Goal: Browse casually: Explore the website without a specific task or goal

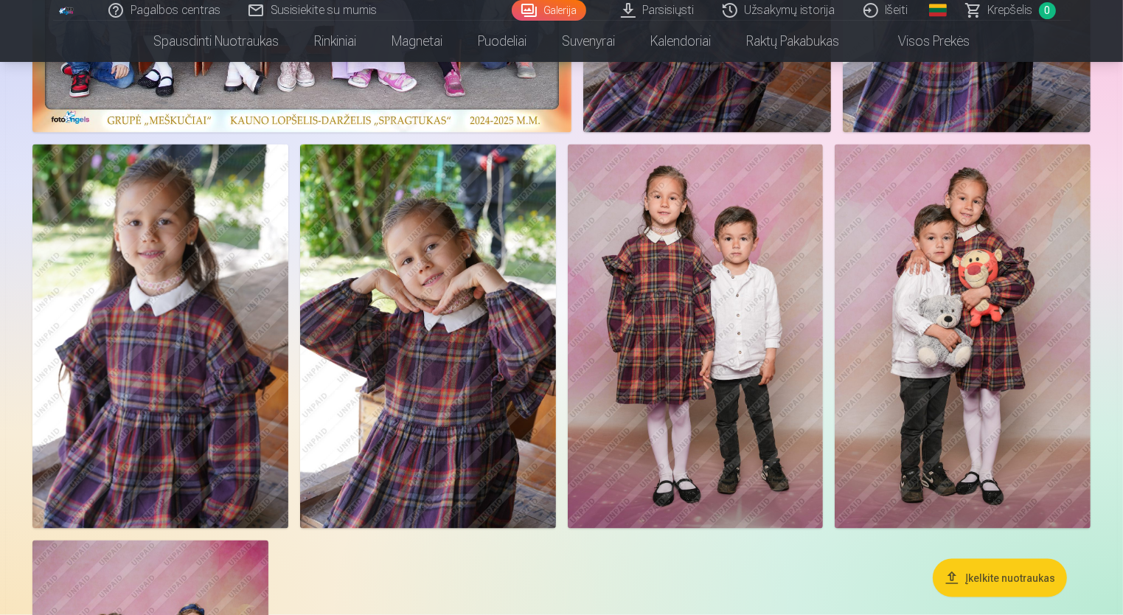
scroll to position [7732, 0]
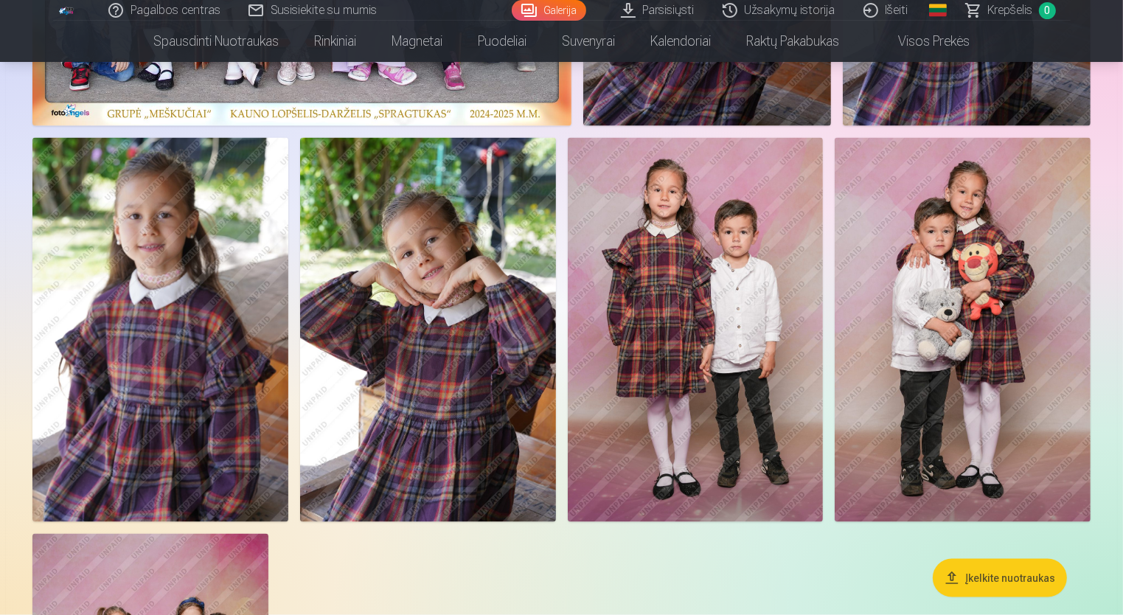
click at [773, 308] on img at bounding box center [696, 329] width 256 height 383
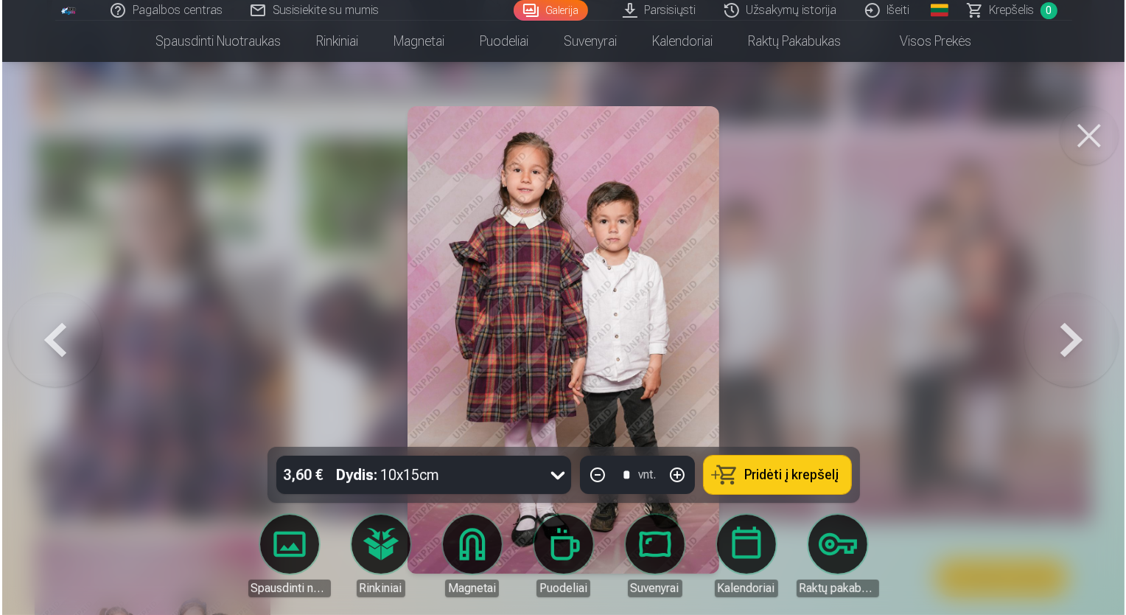
scroll to position [7756, 0]
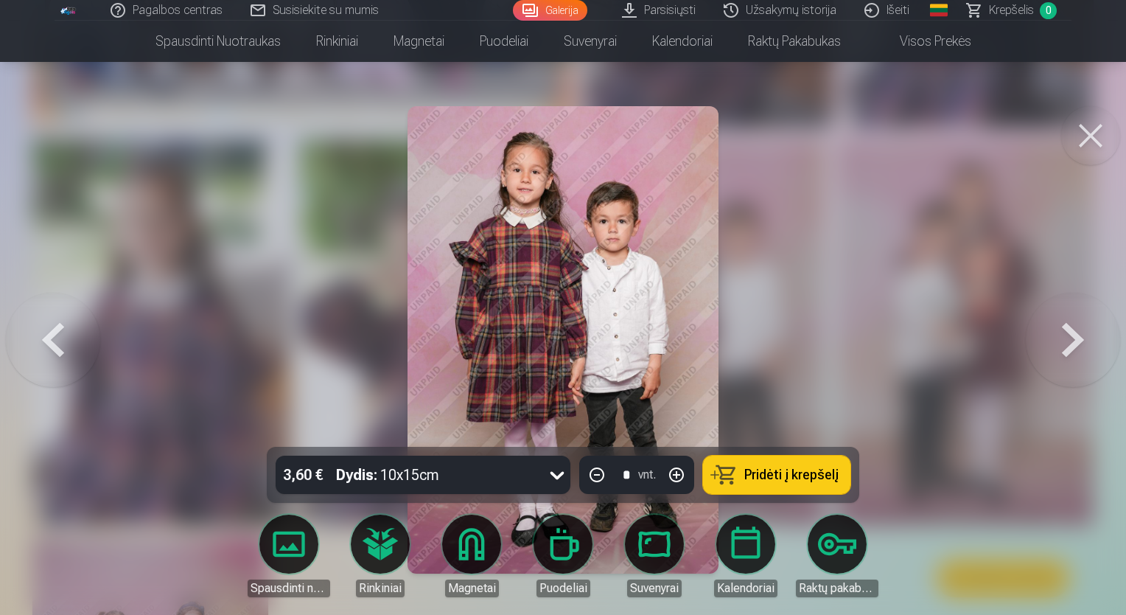
click at [1076, 343] on button at bounding box center [1073, 340] width 94 height 184
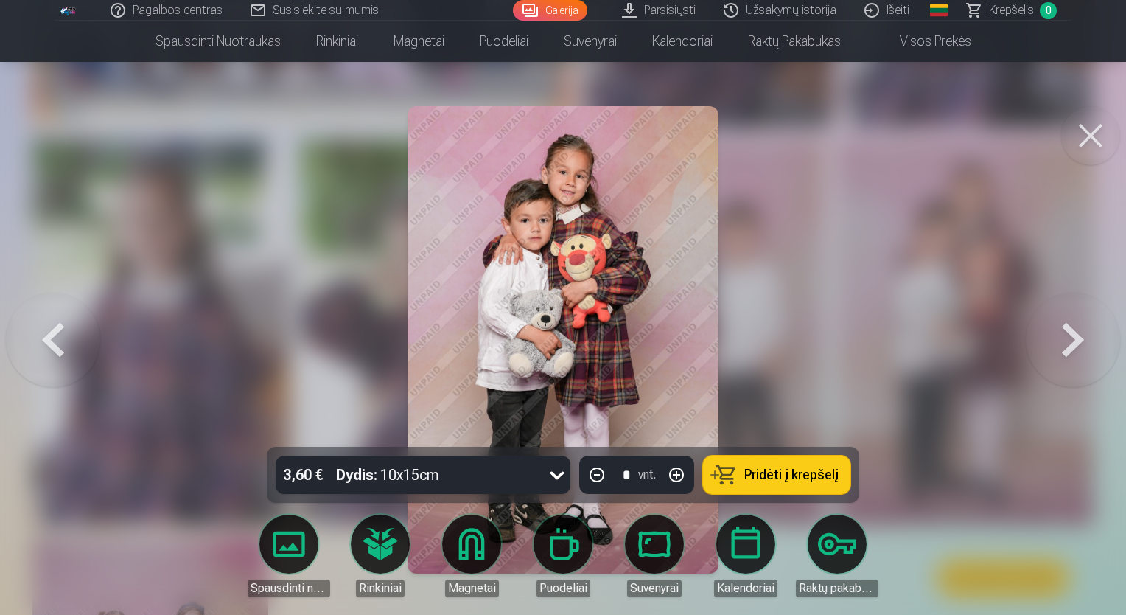
click at [1076, 343] on button at bounding box center [1073, 340] width 94 height 184
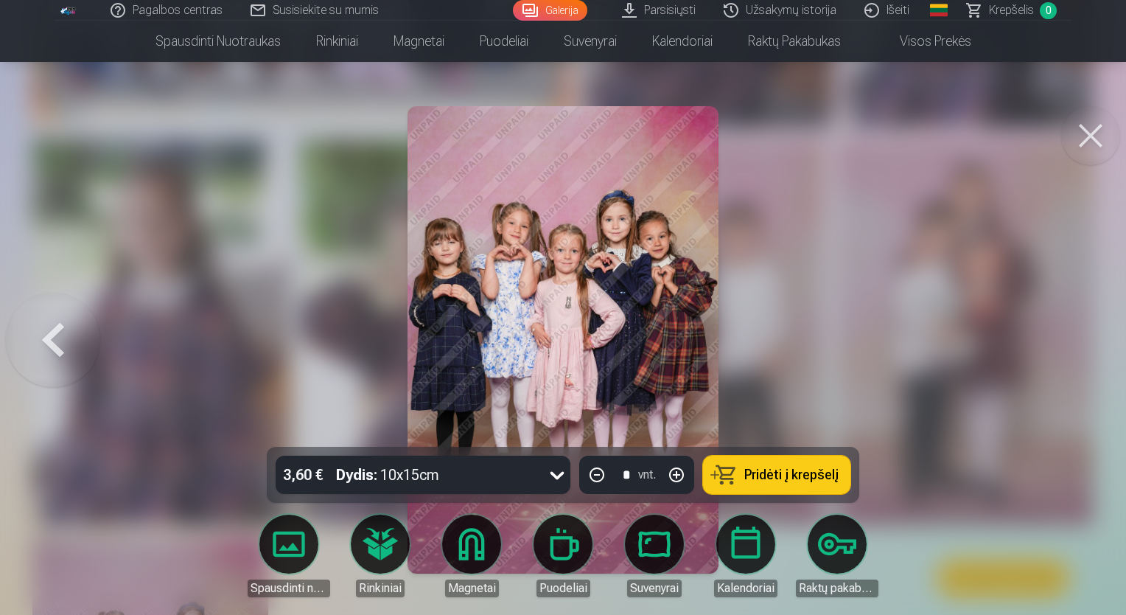
click at [1076, 343] on div at bounding box center [563, 307] width 1126 height 615
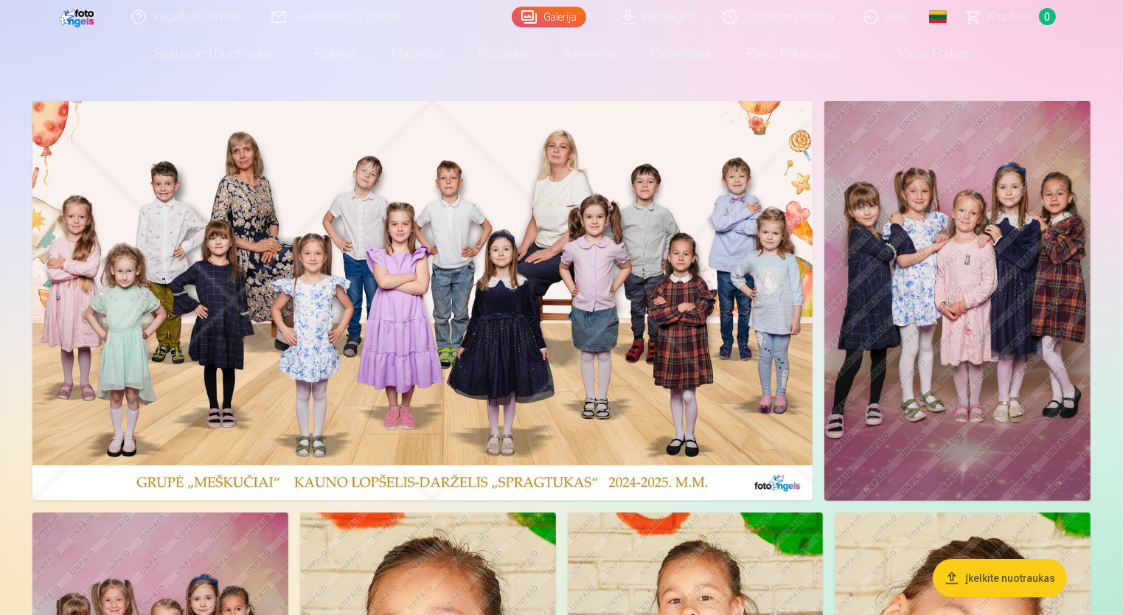
scroll to position [74, 0]
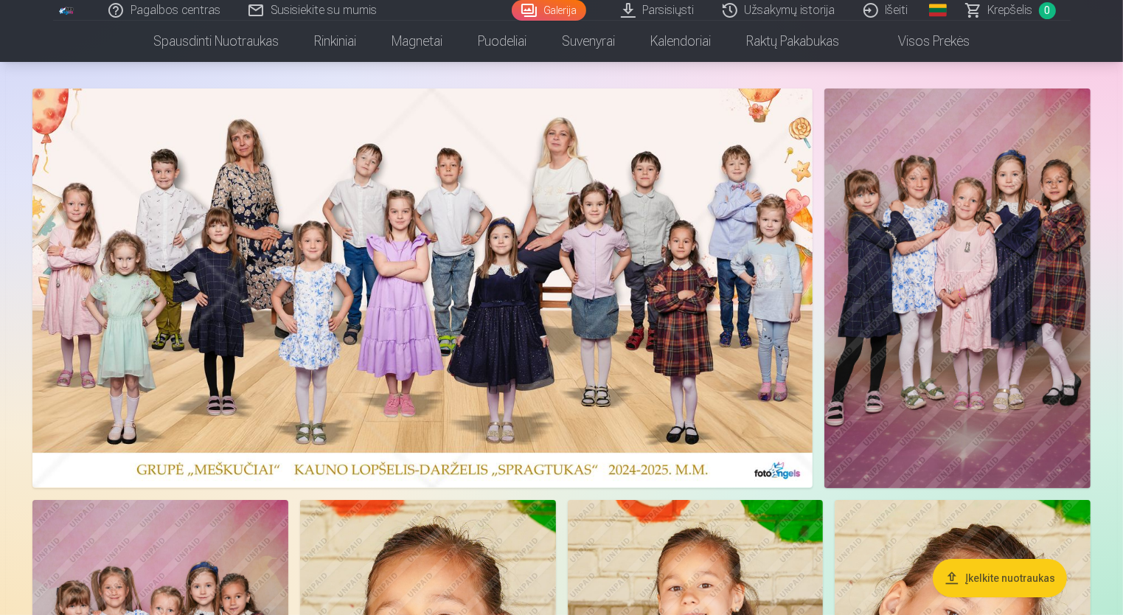
click at [669, 296] on img at bounding box center [422, 287] width 780 height 399
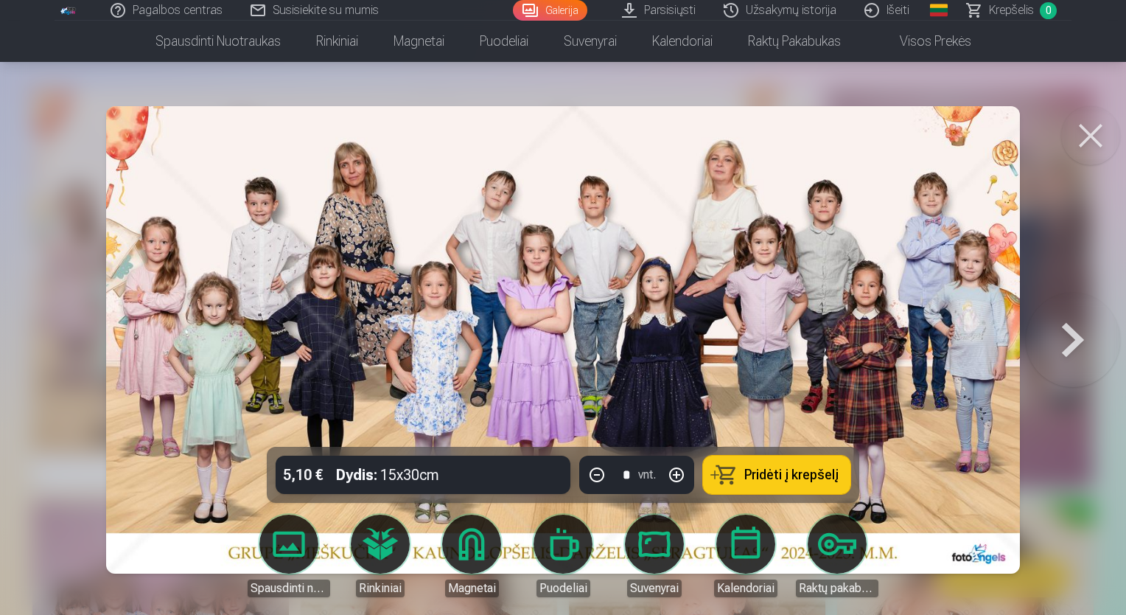
click at [890, 352] on img at bounding box center [563, 339] width 914 height 467
click at [1045, 236] on div at bounding box center [563, 307] width 1126 height 615
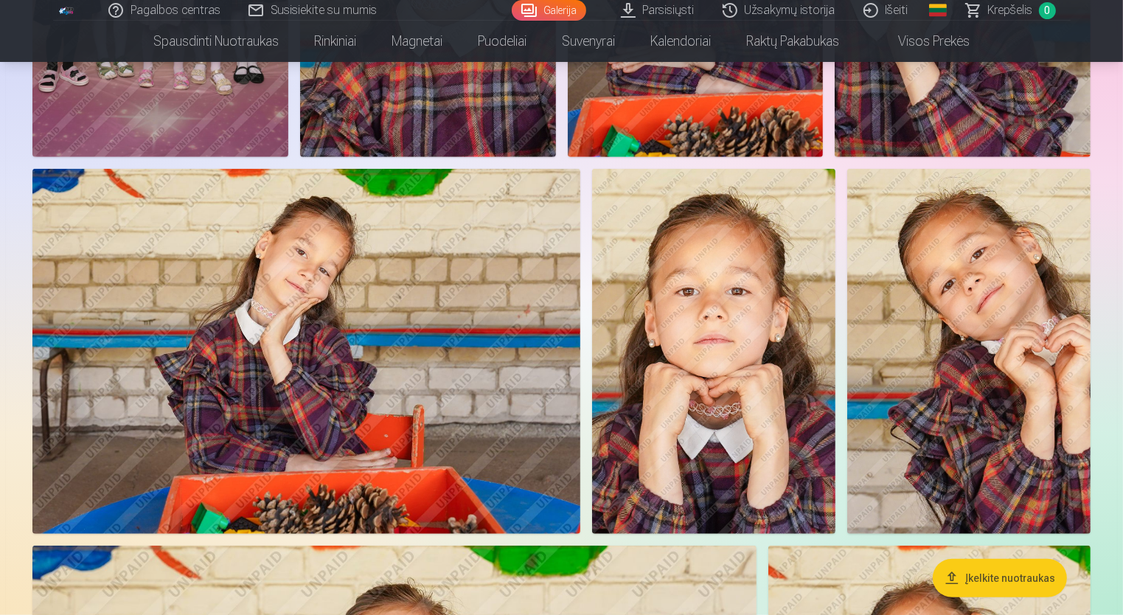
scroll to position [885, 0]
